Goal: Task Accomplishment & Management: Manage account settings

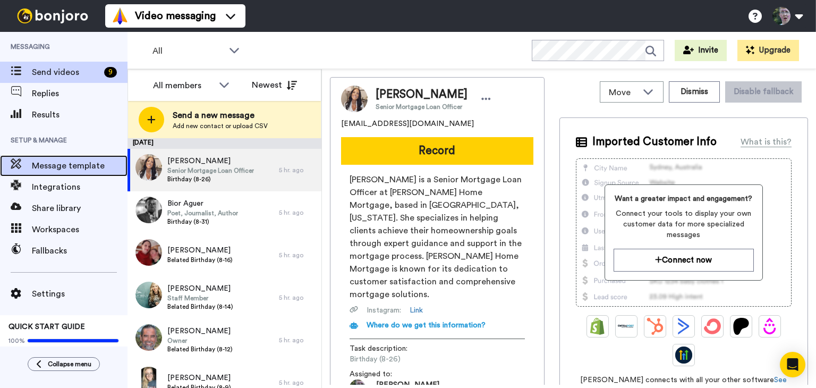
click at [79, 168] on span "Message template" at bounding box center [80, 165] width 96 height 13
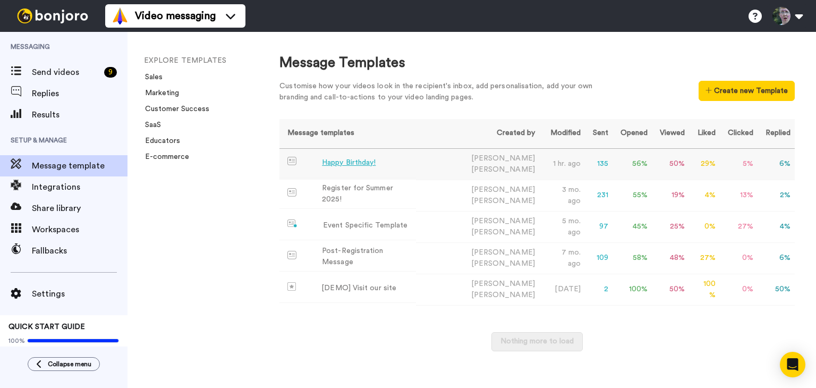
click at [374, 163] on div "Happy Birthday!" at bounding box center [349, 162] width 54 height 11
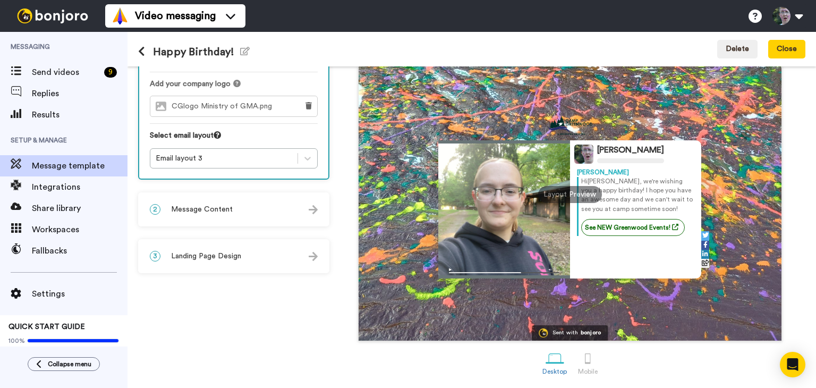
scroll to position [87, 0]
click at [281, 208] on div "2 Message Content" at bounding box center [233, 209] width 189 height 32
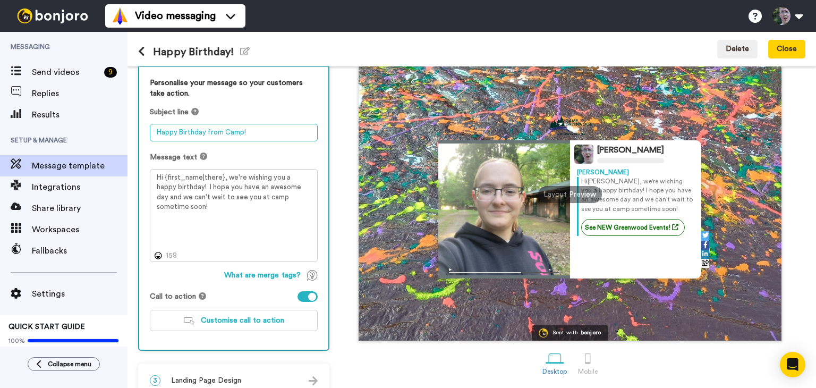
click at [179, 130] on textarea "Happy Birthday from Camp!" at bounding box center [234, 133] width 168 height 18
click at [229, 131] on textarea "Happy Belated Birthday from Camp!" at bounding box center [234, 133] width 168 height 18
drag, startPoint x: 229, startPoint y: 131, endPoint x: 155, endPoint y: 132, distance: 73.9
click at [155, 132] on textarea "Happy Belated Birthday from Camp!" at bounding box center [234, 133] width 168 height 18
type textarea "Celebrations from Camp!"
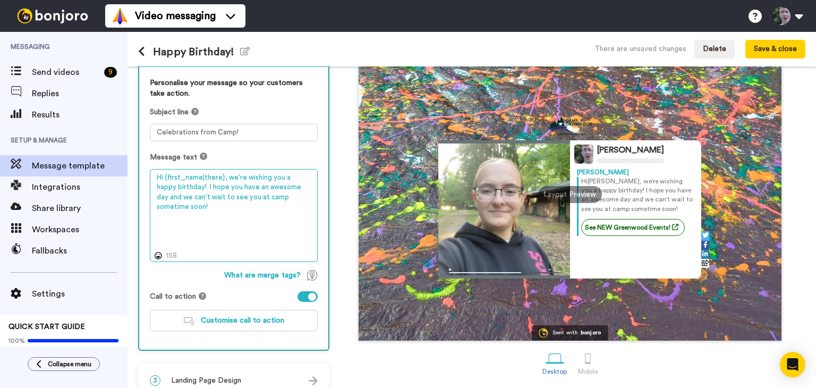
click at [288, 175] on textarea "Hi {first_name|there}, we're wishing you a happy birthday! I hope you have an a…" at bounding box center [234, 216] width 168 height 94
click at [272, 197] on textarea "Hi {first_name|there}, we're wishing you a belated happy birthday! I hope you h…" at bounding box center [234, 216] width 168 height 94
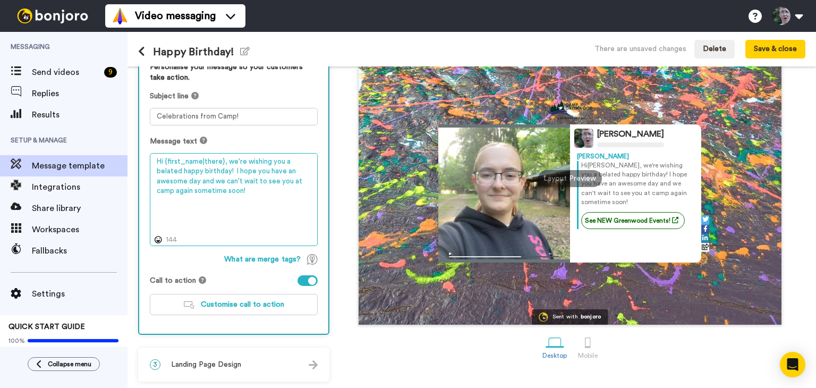
type textarea "Hi {first_name|there}, we're wishing you a belated happy birthday! I hope you h…"
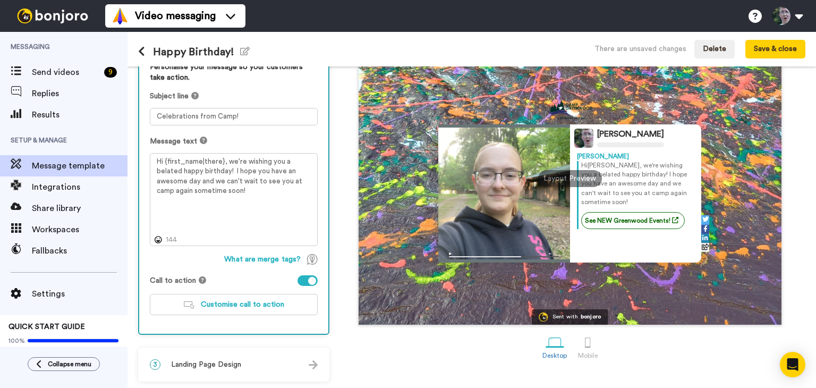
click at [234, 363] on span "Landing Page Design" at bounding box center [206, 364] width 70 height 11
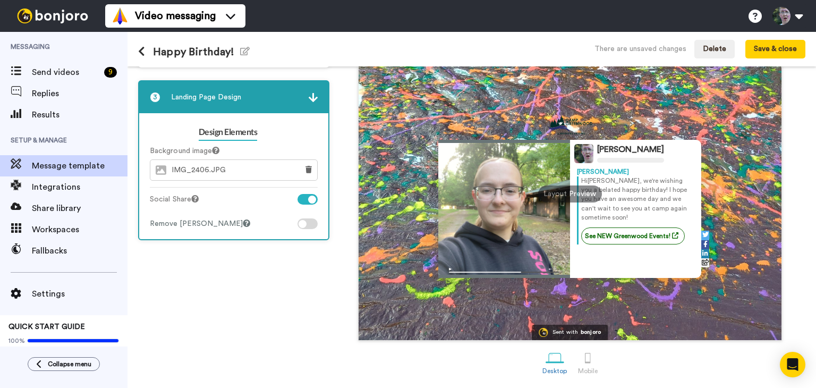
scroll to position [88, 0]
click at [795, 43] on button "Save & close" at bounding box center [775, 49] width 60 height 19
